Goal: Transaction & Acquisition: Purchase product/service

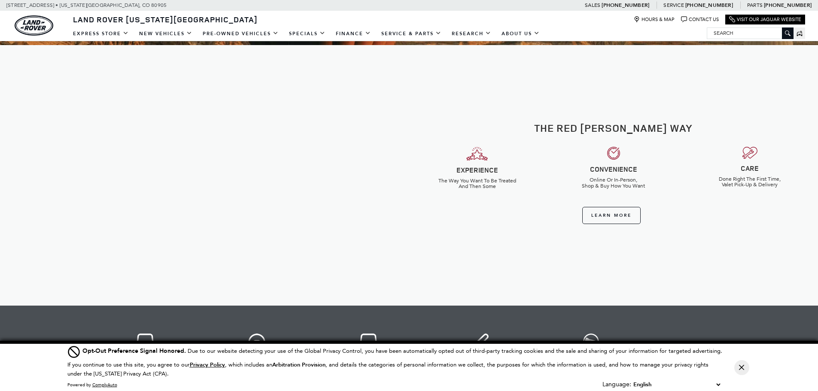
scroll to position [343, 0]
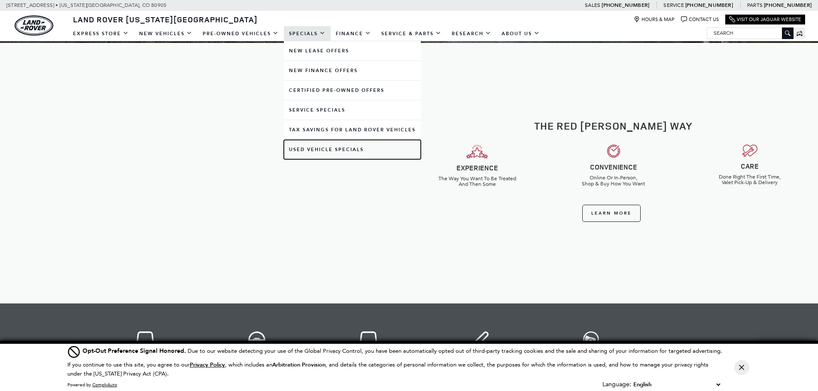
click at [311, 149] on link "Used Vehicle Specials" at bounding box center [352, 149] width 137 height 19
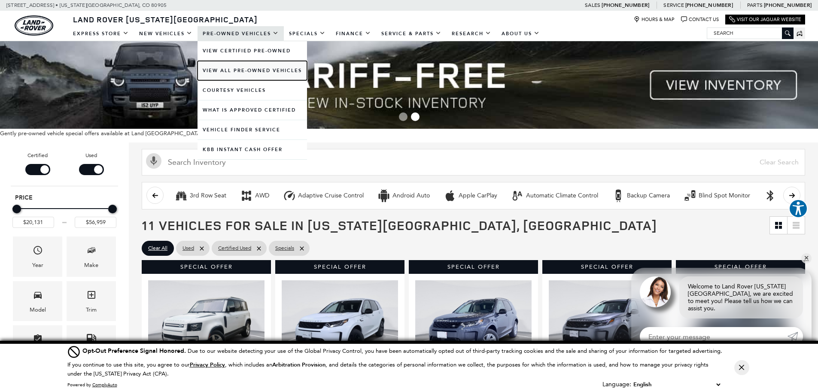
click at [241, 73] on link "View All Pre-Owned Vehicles" at bounding box center [251, 70] width 109 height 19
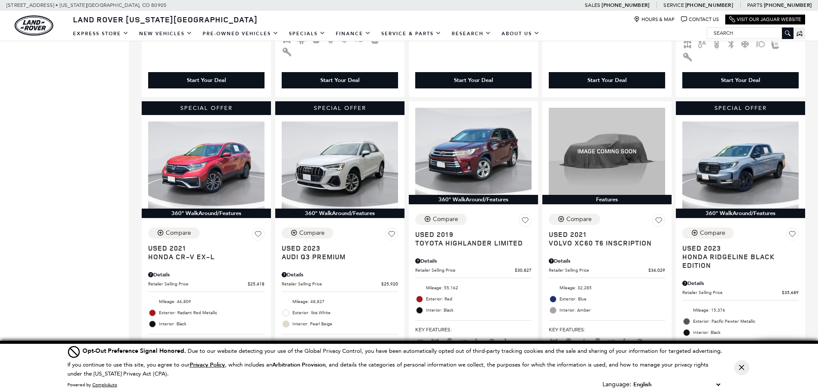
scroll to position [1288, 0]
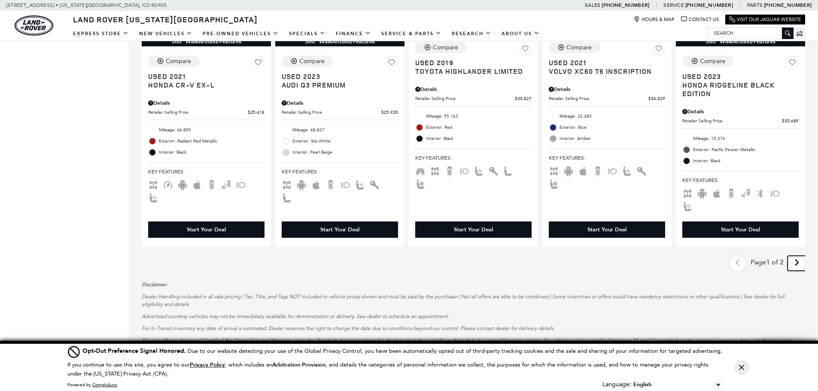
click at [799, 256] on icon "next page" at bounding box center [797, 263] width 6 height 14
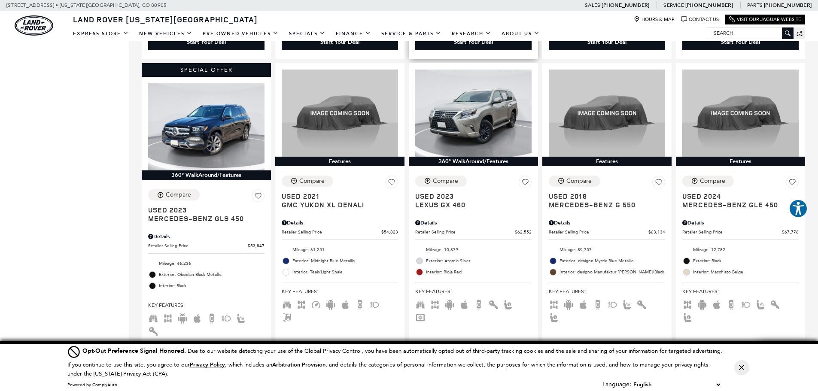
scroll to position [429, 0]
